Goal: Task Accomplishment & Management: Manage account settings

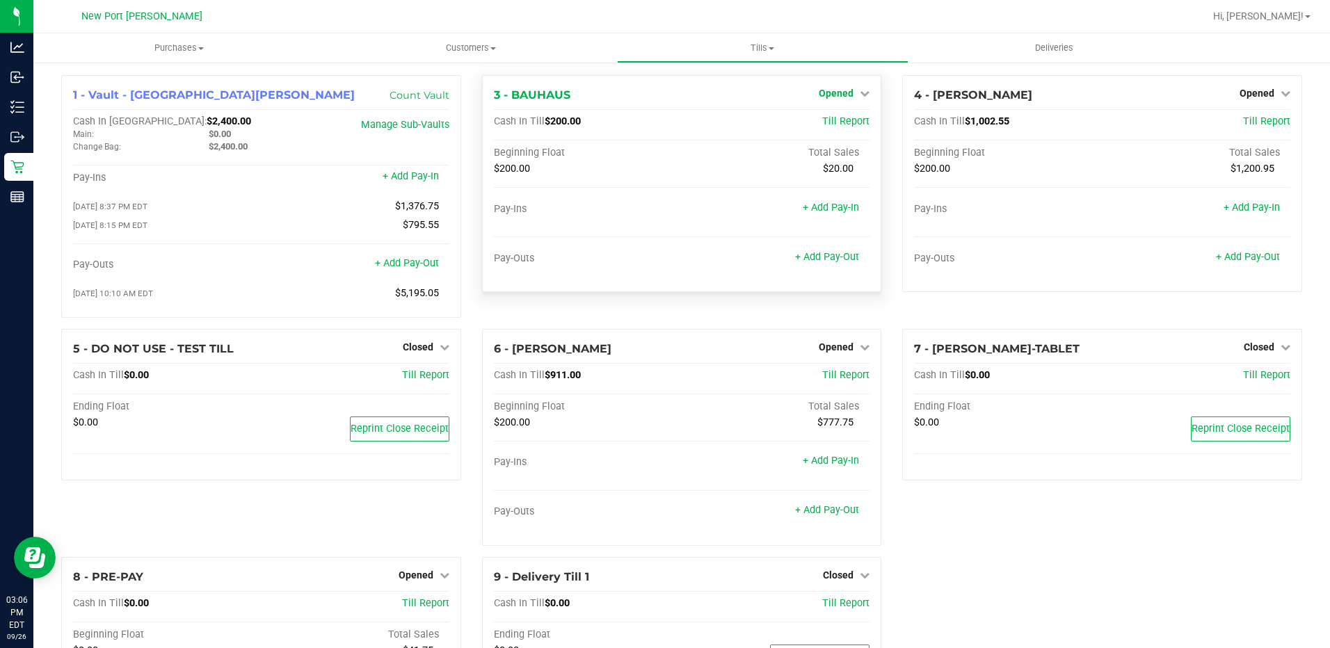
click at [859, 93] on icon at bounding box center [864, 93] width 10 height 10
click at [825, 122] on link "Close Till" at bounding box center [838, 122] width 38 height 11
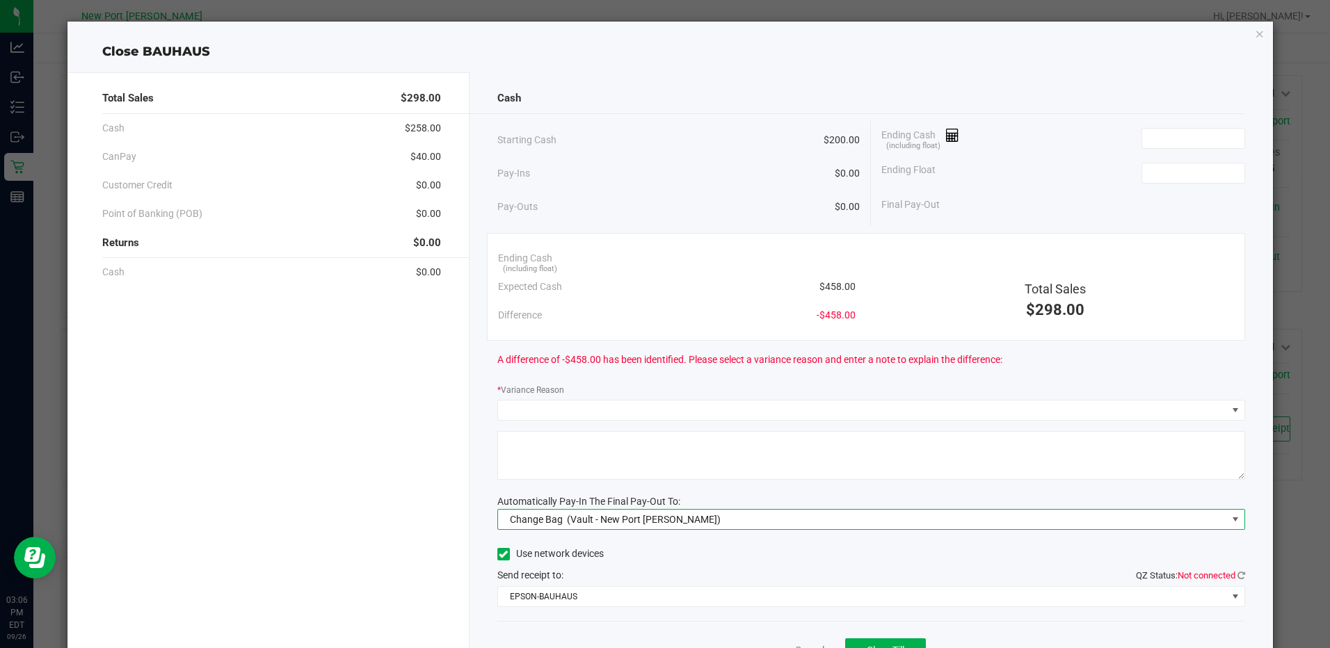
click at [1229, 518] on span at bounding box center [1234, 519] width 11 height 11
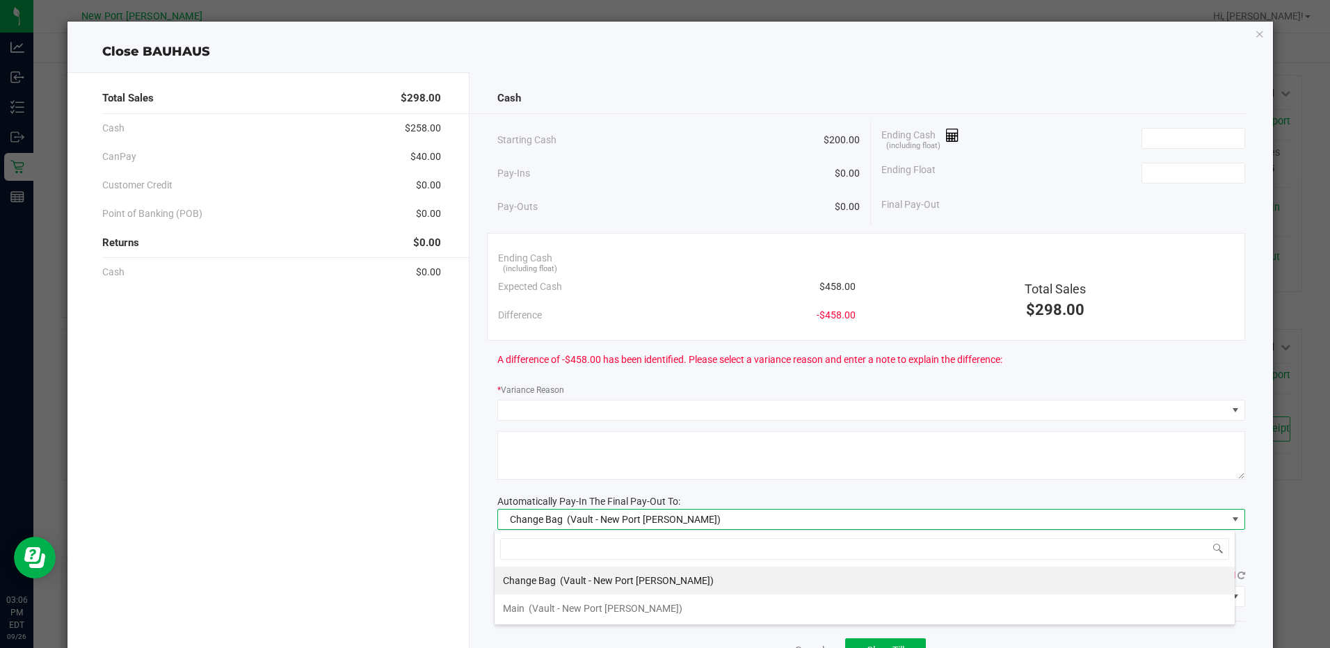
scroll to position [21, 741]
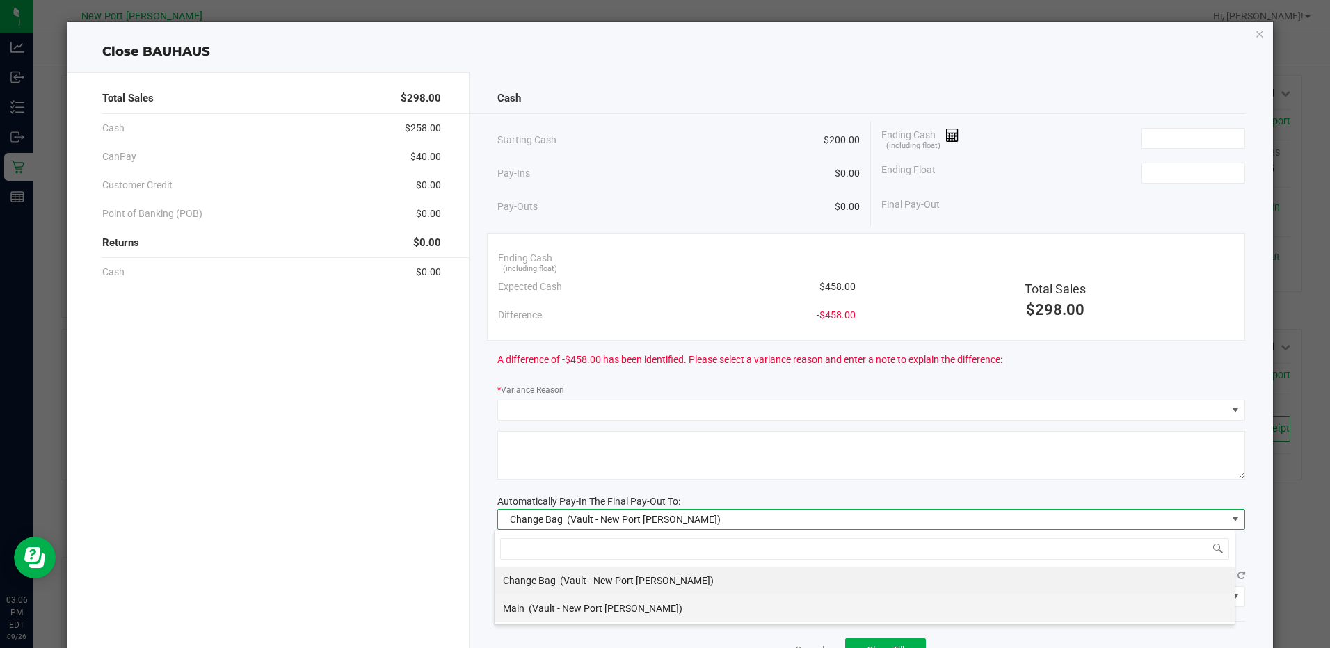
click at [576, 604] on span "(Vault - New Port Richey WC)" at bounding box center [605, 608] width 154 height 11
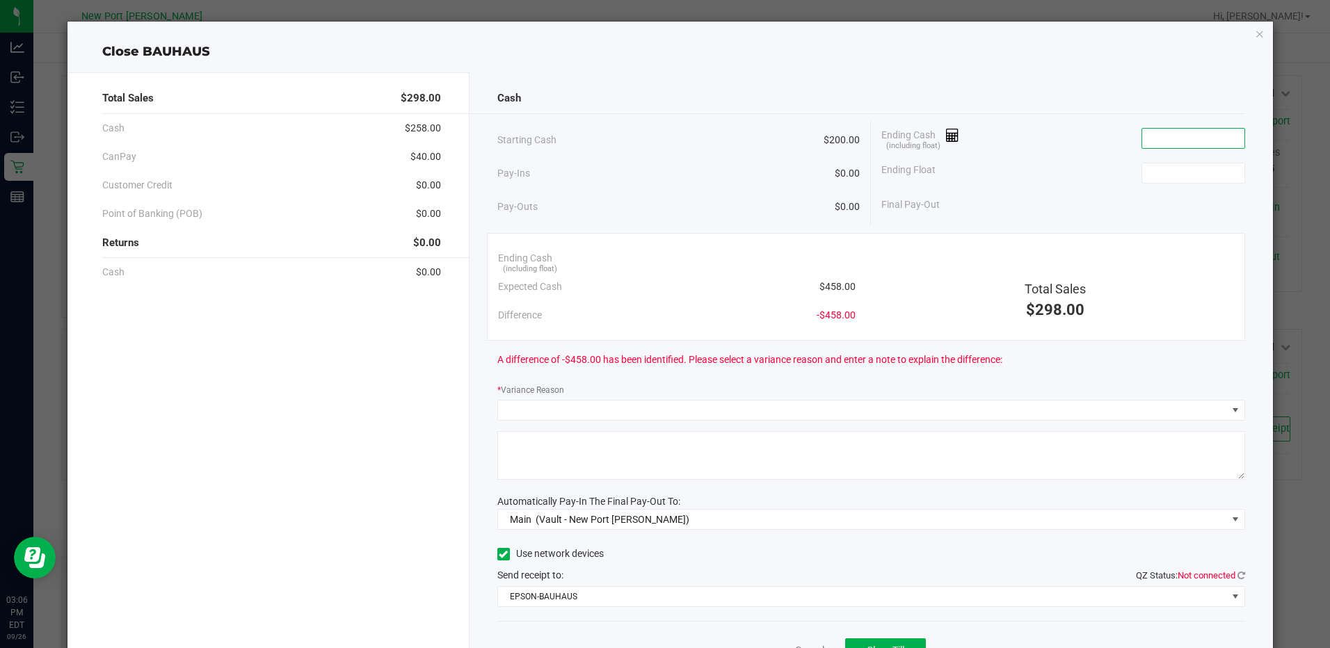
click at [1164, 142] on input at bounding box center [1193, 138] width 102 height 19
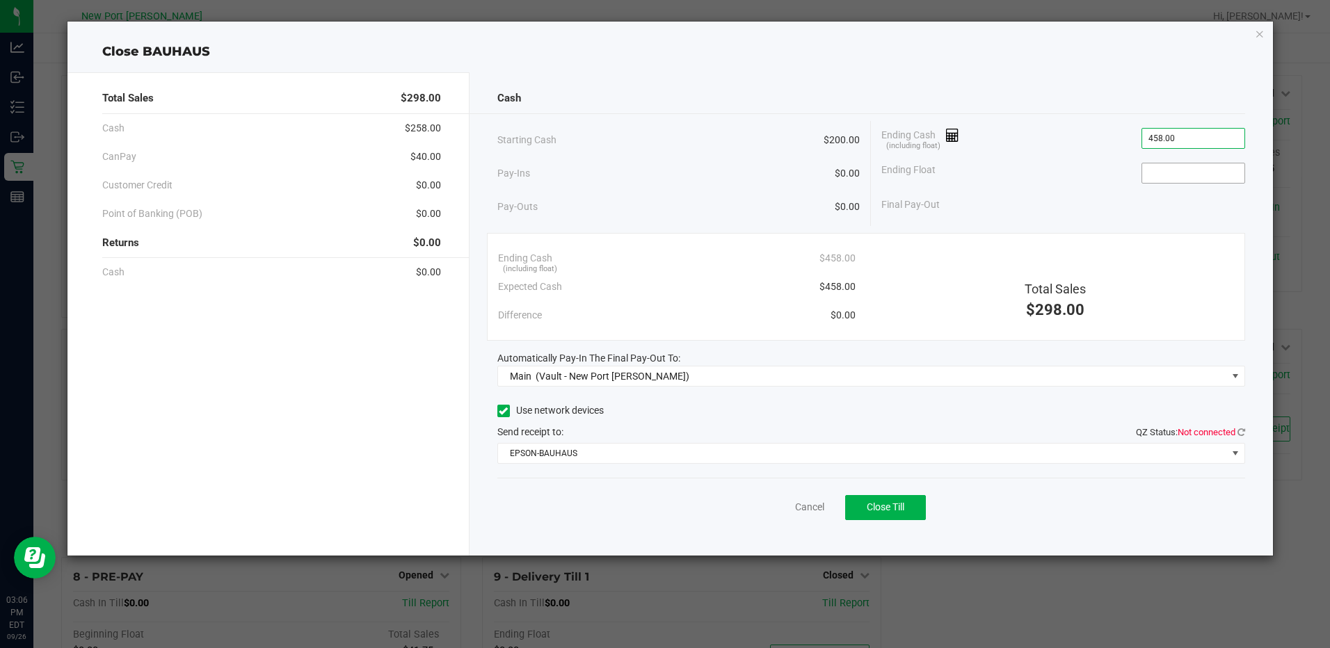
type input "$458.00"
click at [1172, 170] on input at bounding box center [1193, 172] width 102 height 19
type input "$200.00"
click at [1231, 453] on span at bounding box center [1234, 453] width 11 height 11
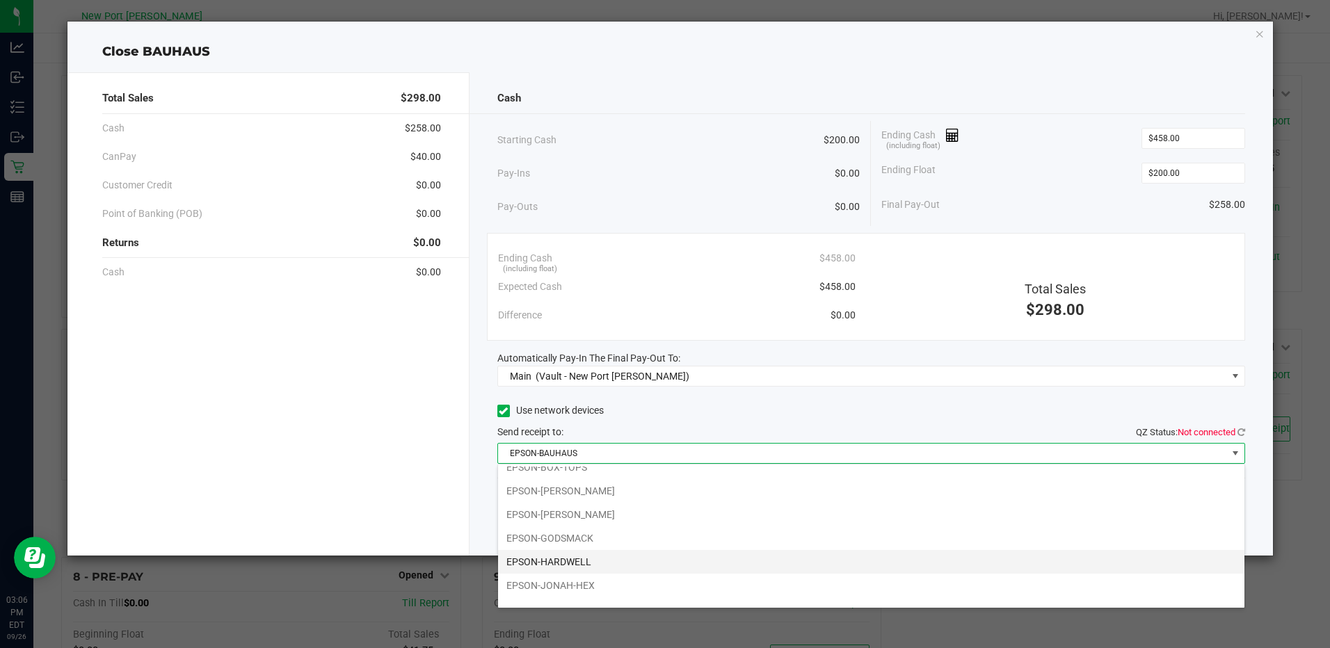
scroll to position [50, 0]
click at [570, 542] on li "EPSON-HARDWELL" at bounding box center [871, 547] width 746 height 24
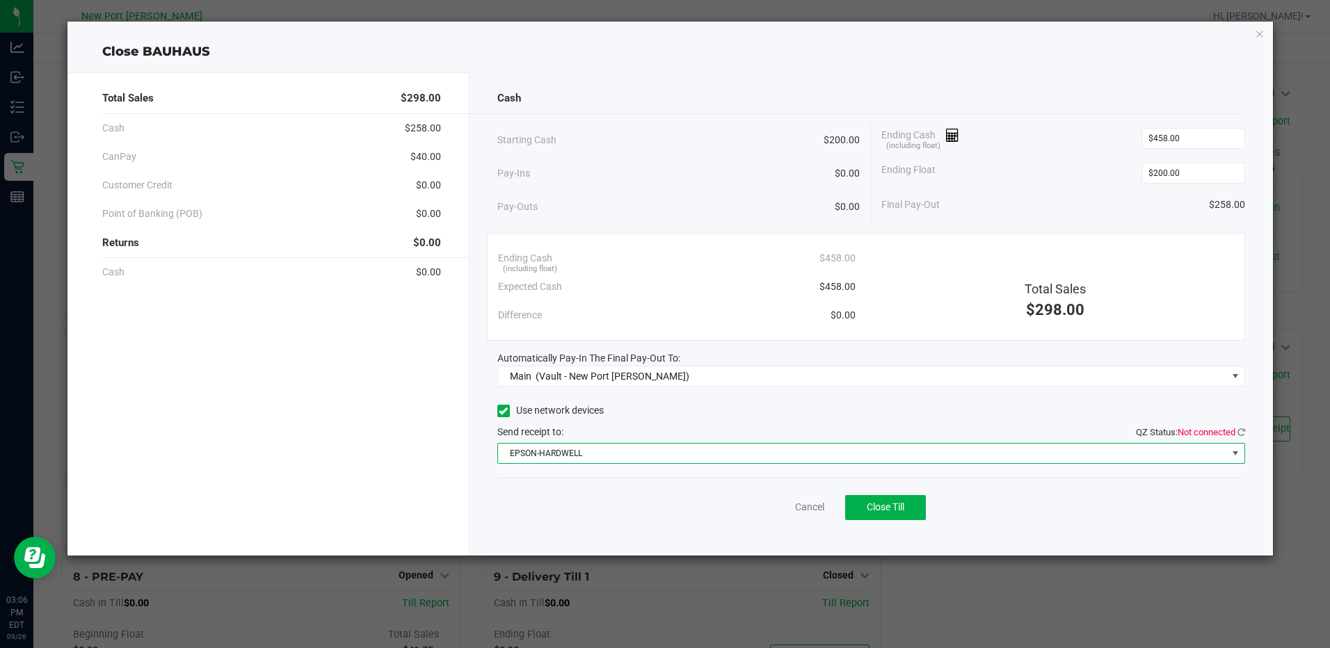
click at [1231, 453] on span at bounding box center [1234, 453] width 11 height 11
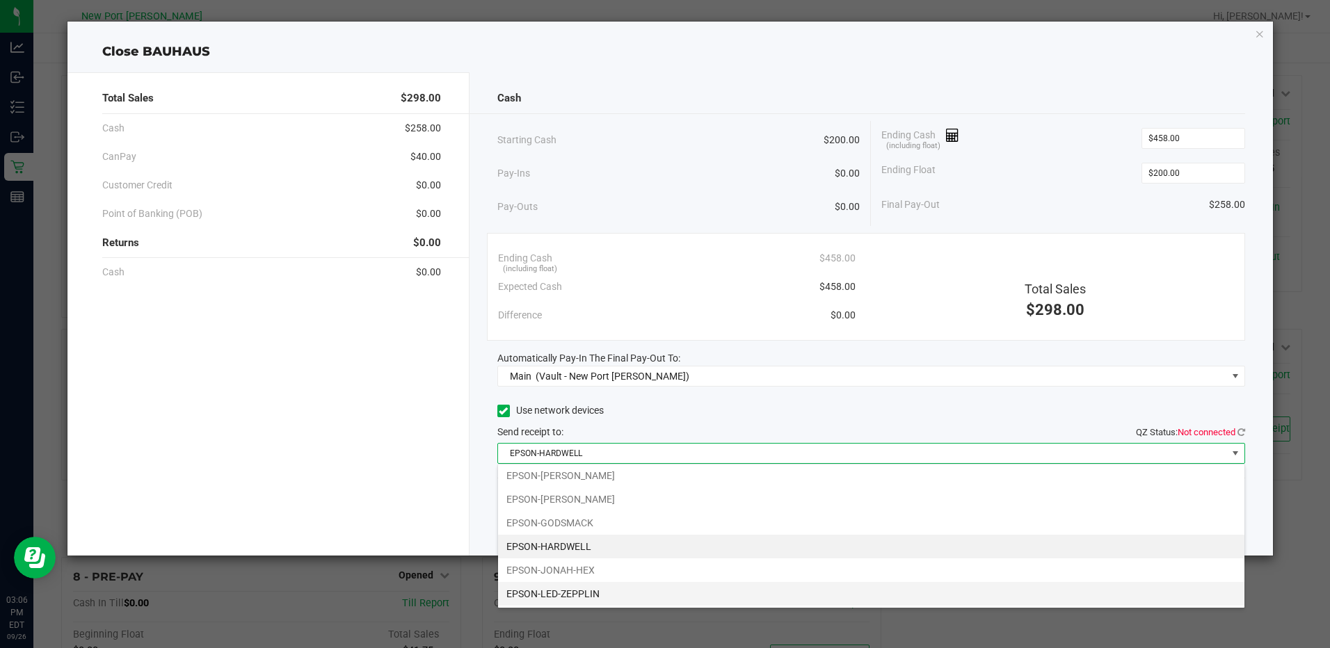
click at [576, 595] on li "EPSON-LED-ZEPPLIN" at bounding box center [871, 594] width 746 height 24
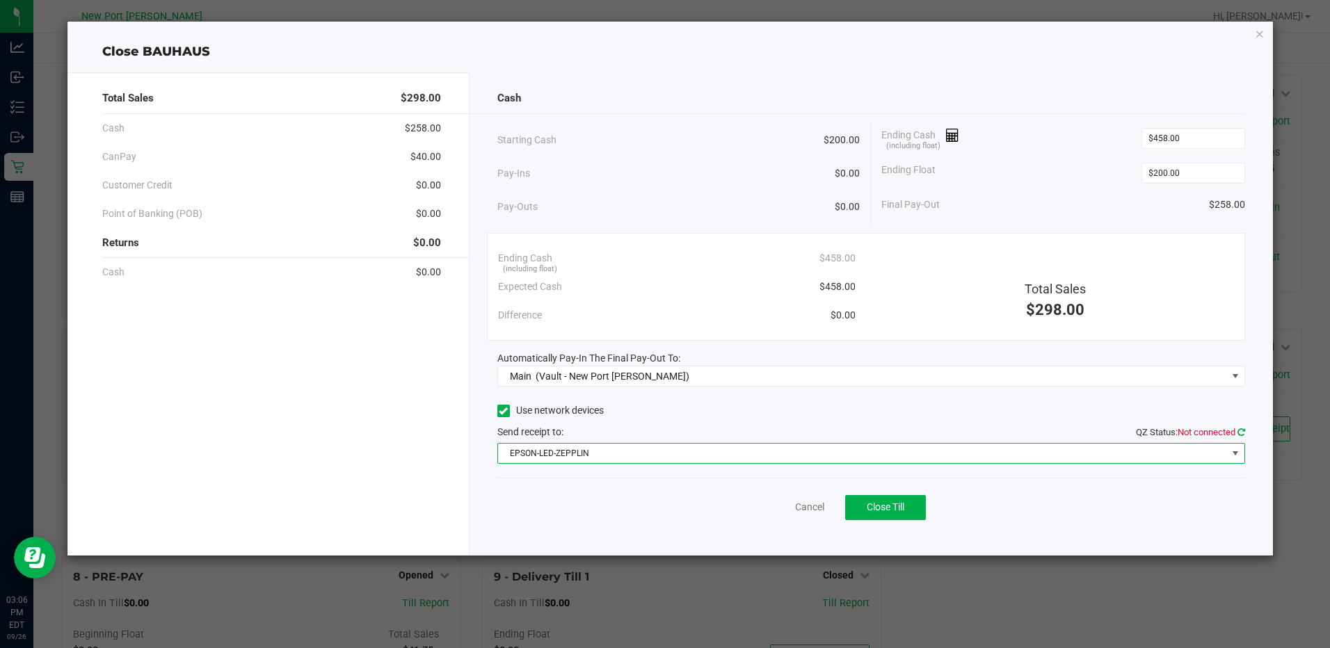
click at [1241, 432] on icon at bounding box center [1241, 432] width 8 height 9
click at [887, 503] on span "Close Till" at bounding box center [885, 506] width 38 height 11
click at [784, 501] on link "Dismiss" at bounding box center [778, 507] width 33 height 15
